Goal: Transaction & Acquisition: Obtain resource

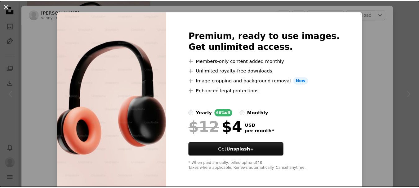
scroll to position [11, 0]
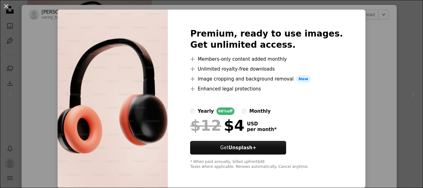
click at [379, 110] on div "An X shape Premium, ready to use images. Get unlimited access. A plus sign Memb…" at bounding box center [211, 94] width 423 height 188
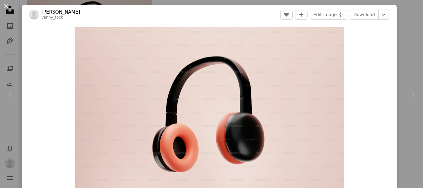
click at [379, 110] on div "Zoom in" at bounding box center [209, 117] width 375 height 186
click at [402, 72] on div "Chevron right" at bounding box center [413, 93] width 22 height 59
click at [392, 42] on div "An X shape Chevron left Chevron right [PERSON_NAME] vanny_toch Edit A heart A p…" at bounding box center [211, 94] width 423 height 188
